Goal: Task Accomplishment & Management: Complete application form

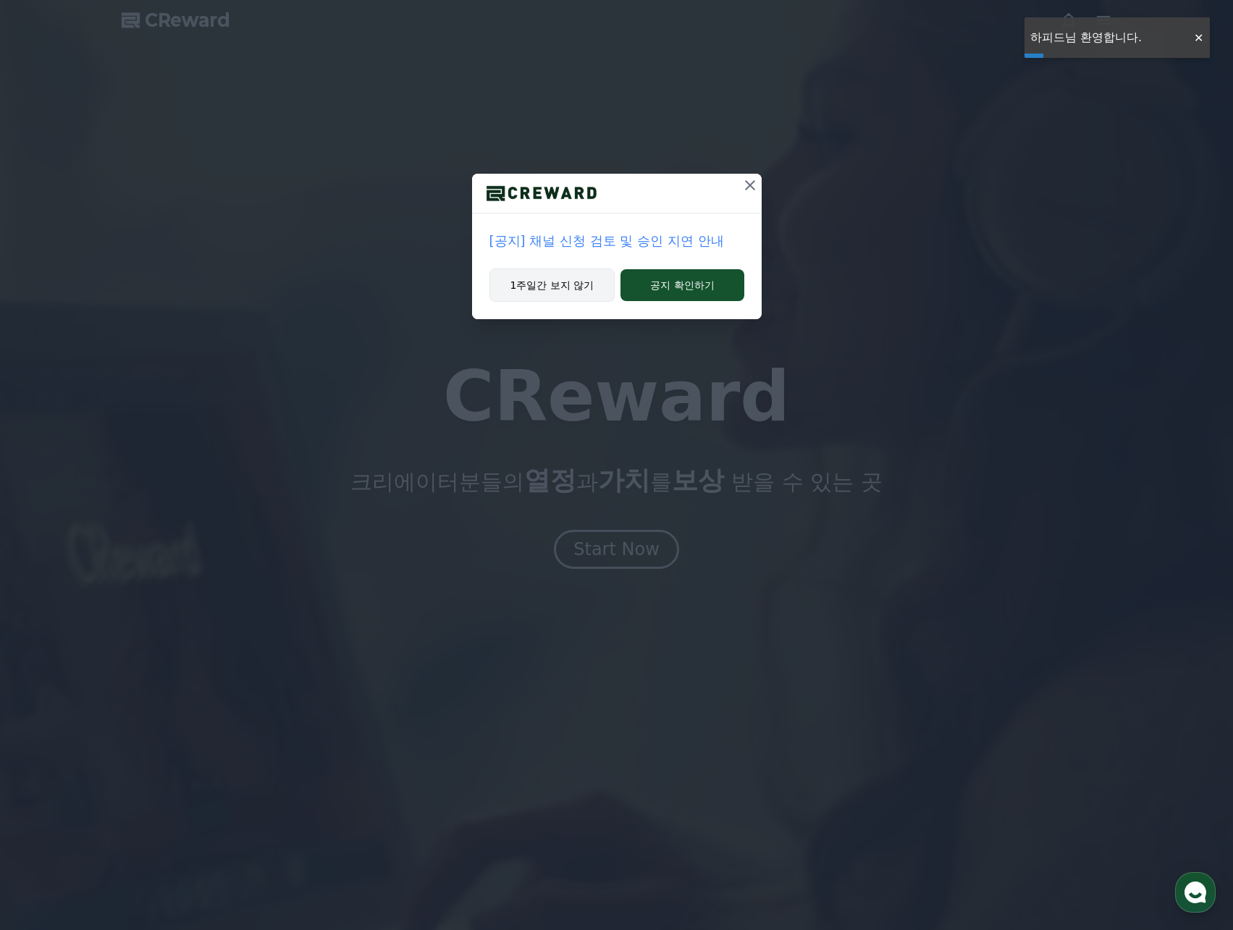
click at [572, 294] on button "1주일간 보지 않기" at bounding box center [552, 285] width 126 height 33
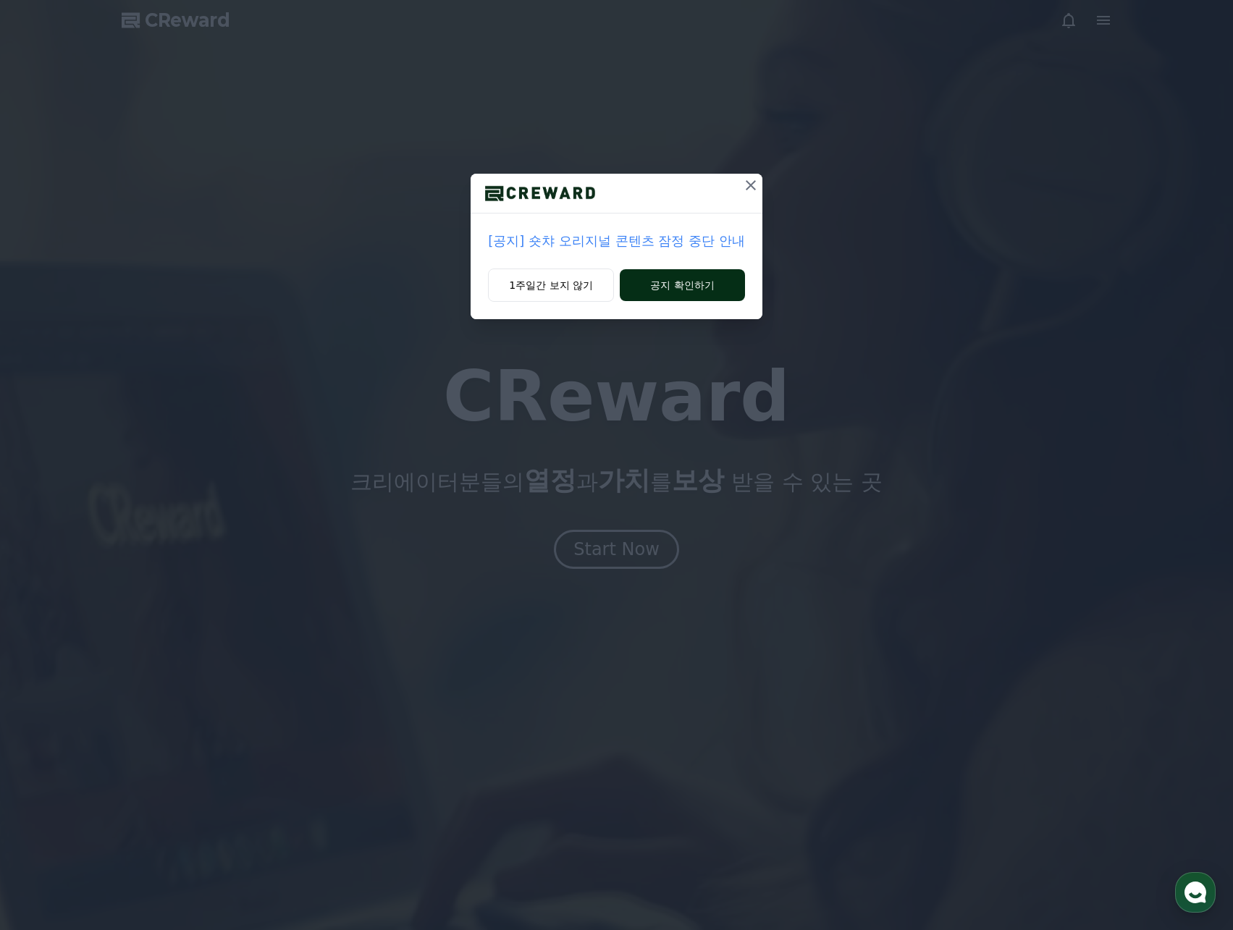
click at [690, 281] on button "공지 확인하기" at bounding box center [682, 285] width 125 height 32
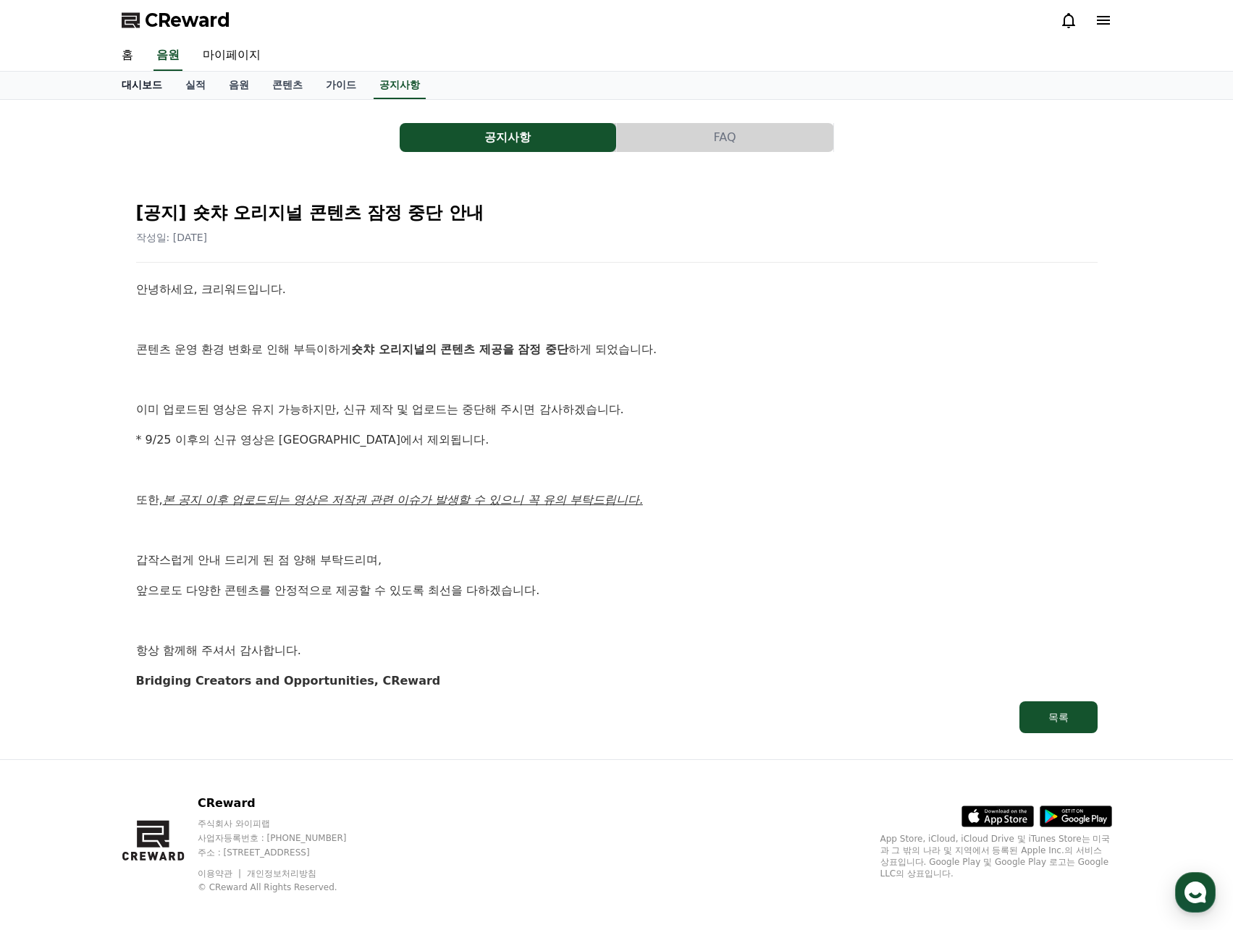
click at [141, 82] on link "대시보드" at bounding box center [142, 86] width 64 height 28
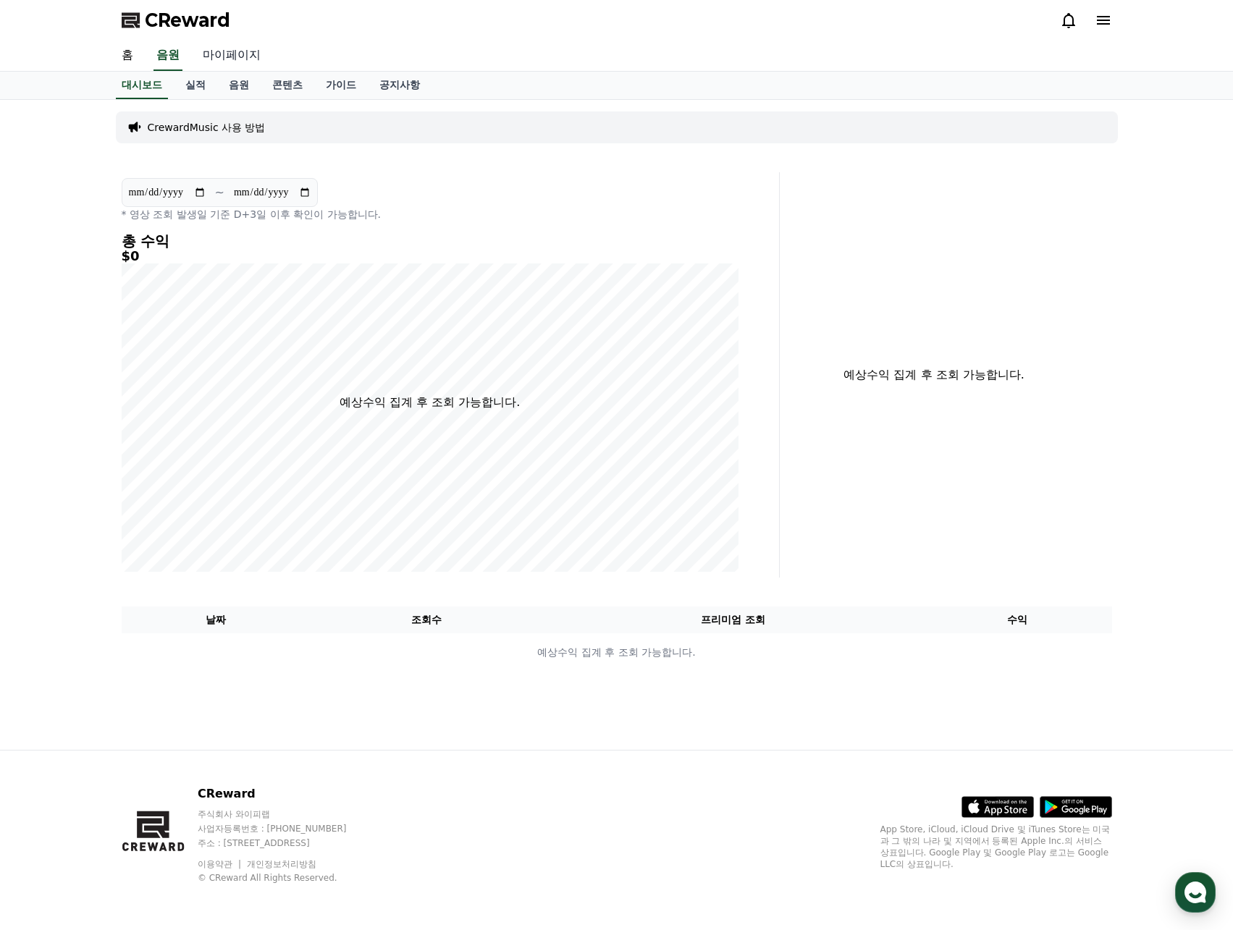
click at [238, 53] on link "마이페이지" at bounding box center [231, 56] width 81 height 30
select select "**********"
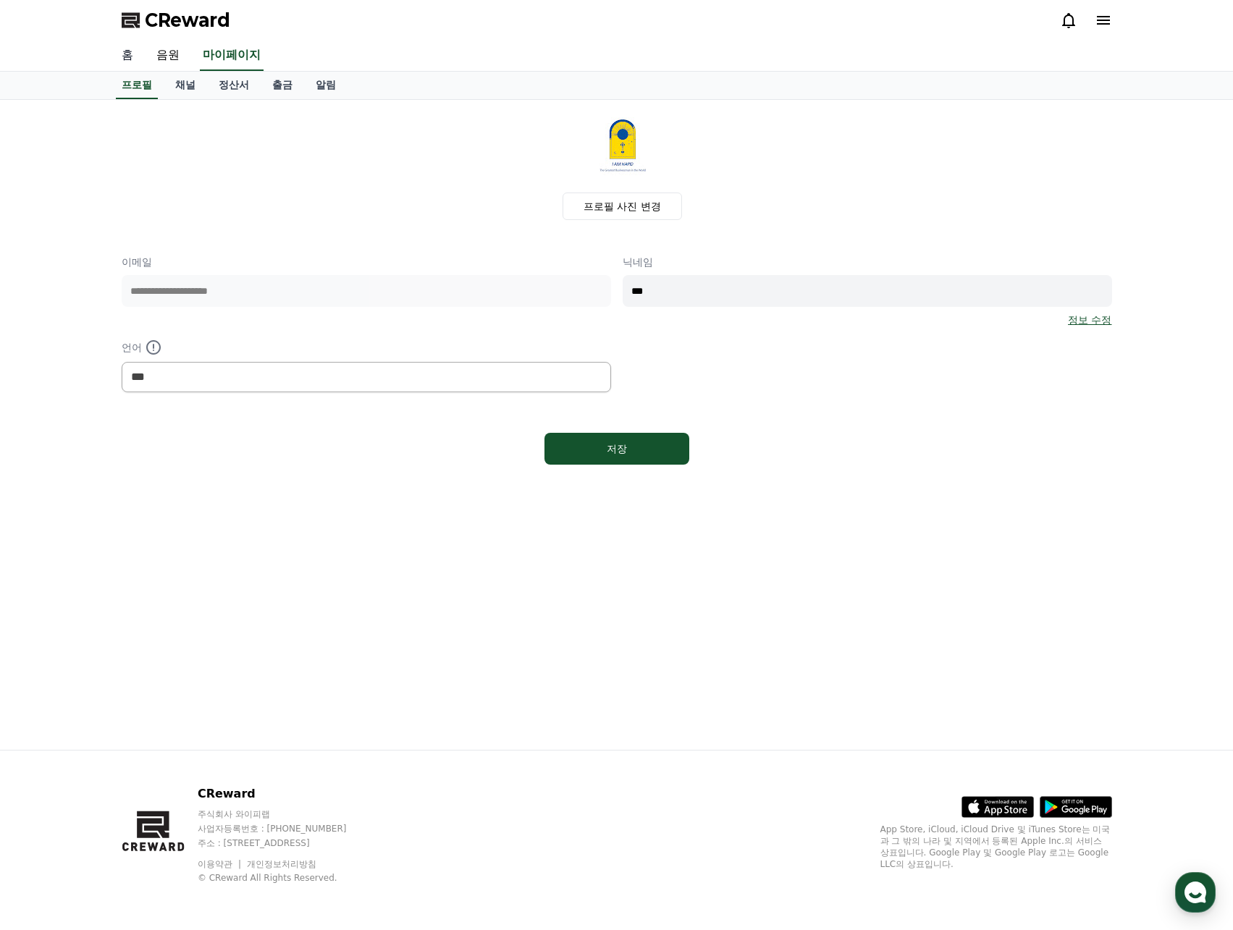
click at [124, 50] on link "홈" at bounding box center [127, 56] width 35 height 30
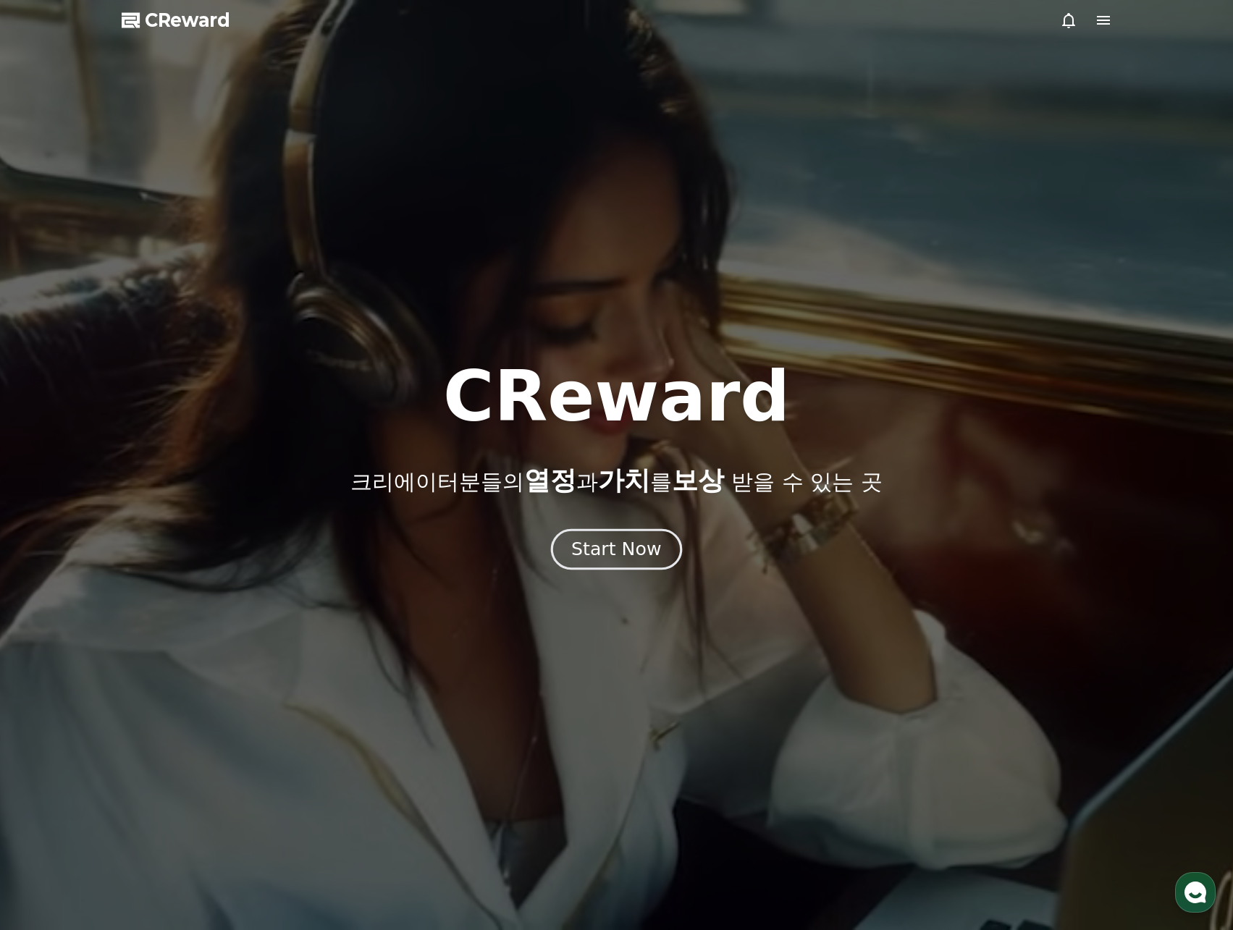
click at [598, 558] on div "Start Now" at bounding box center [616, 549] width 90 height 25
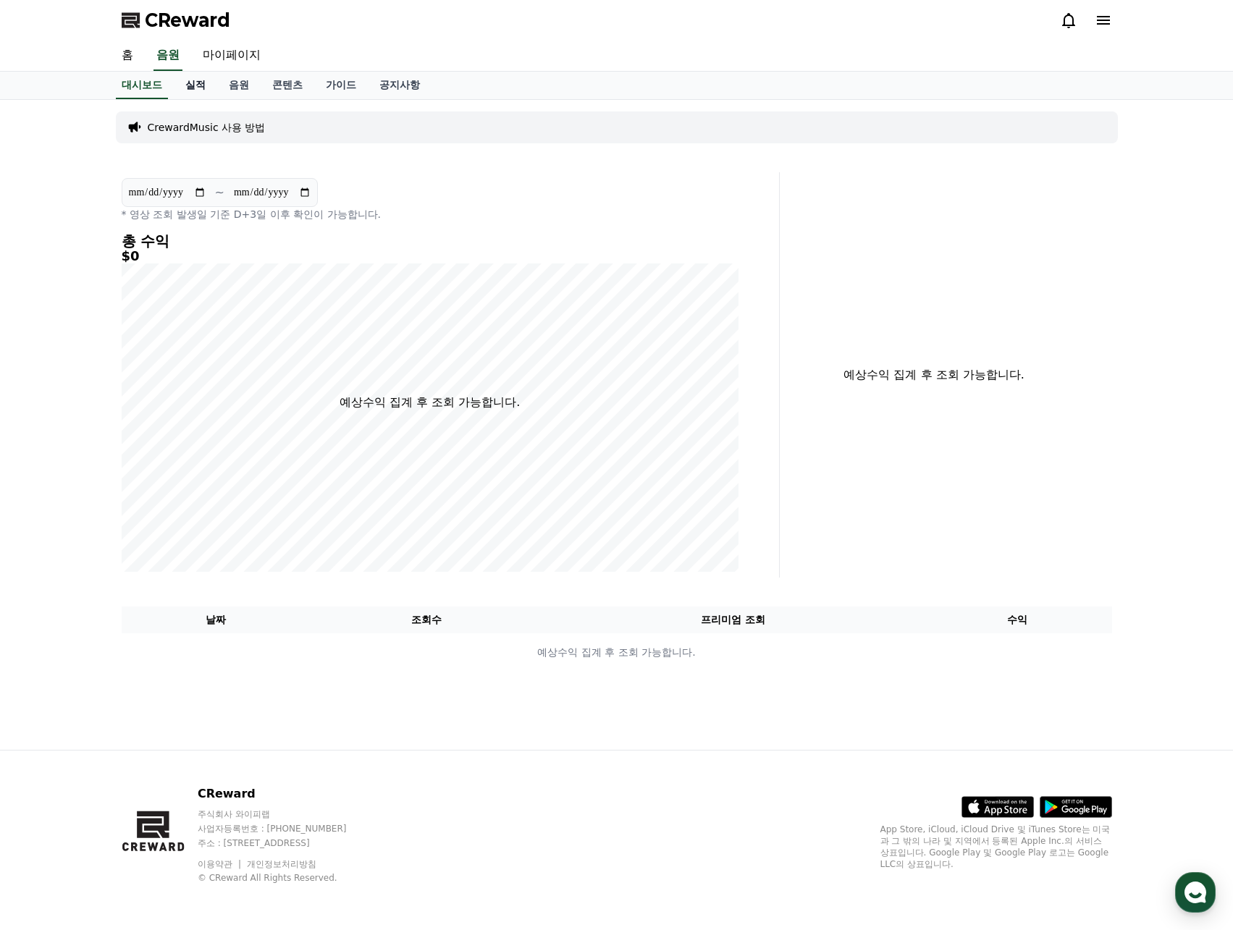
click at [208, 86] on link "실적" at bounding box center [195, 86] width 43 height 28
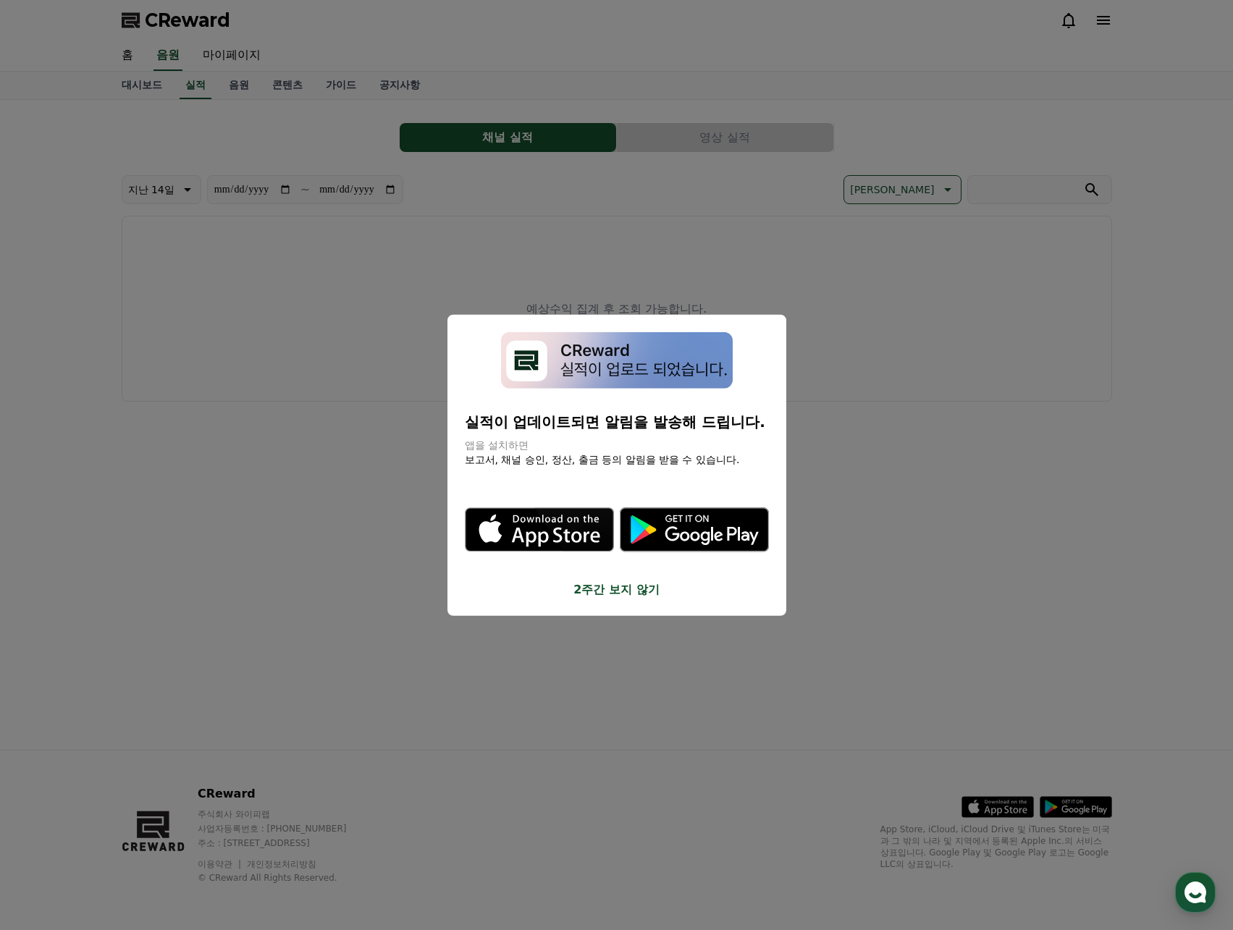
click at [245, 88] on button "close modal" at bounding box center [616, 465] width 1233 height 930
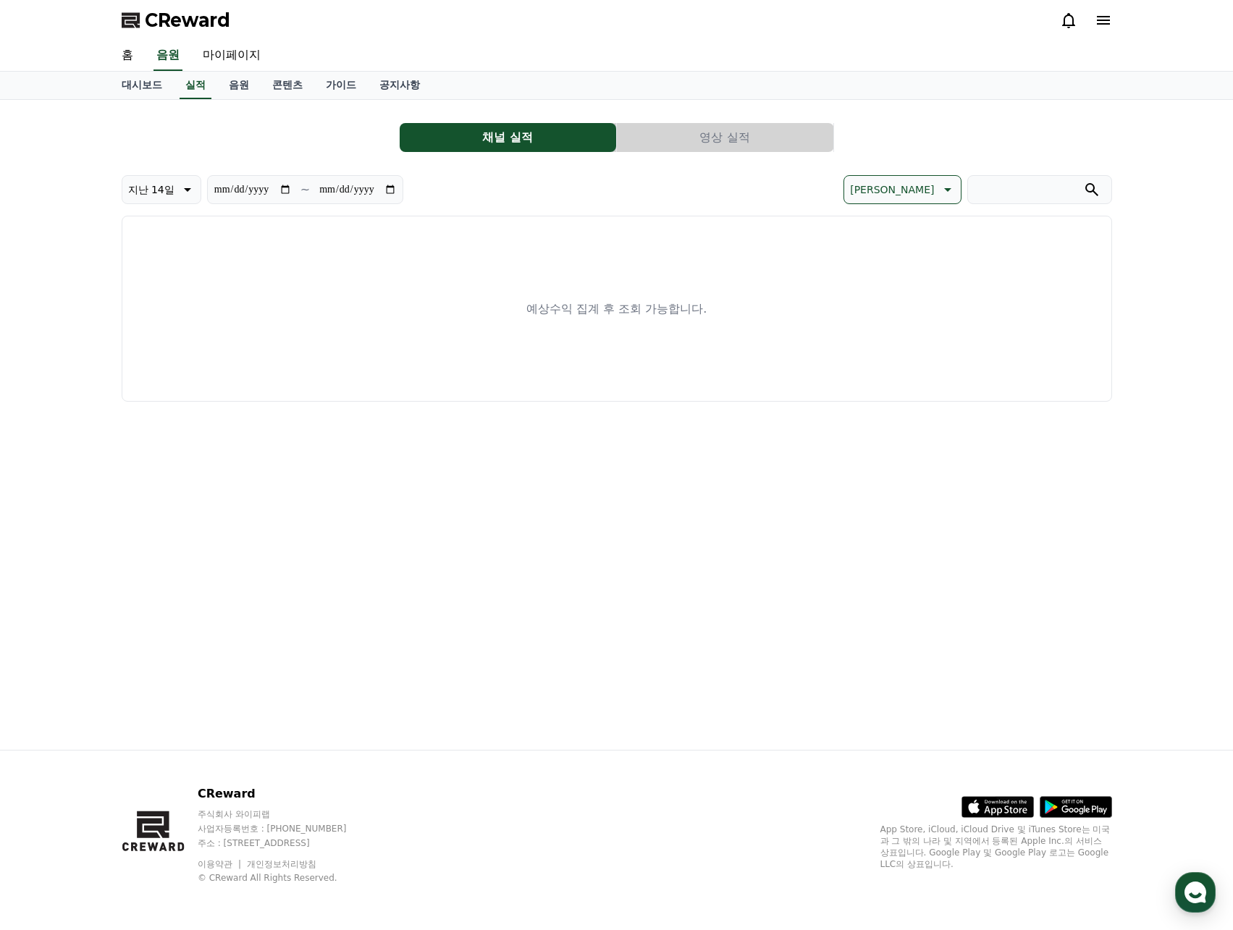
click at [245, 88] on link "음원" at bounding box center [238, 86] width 43 height 28
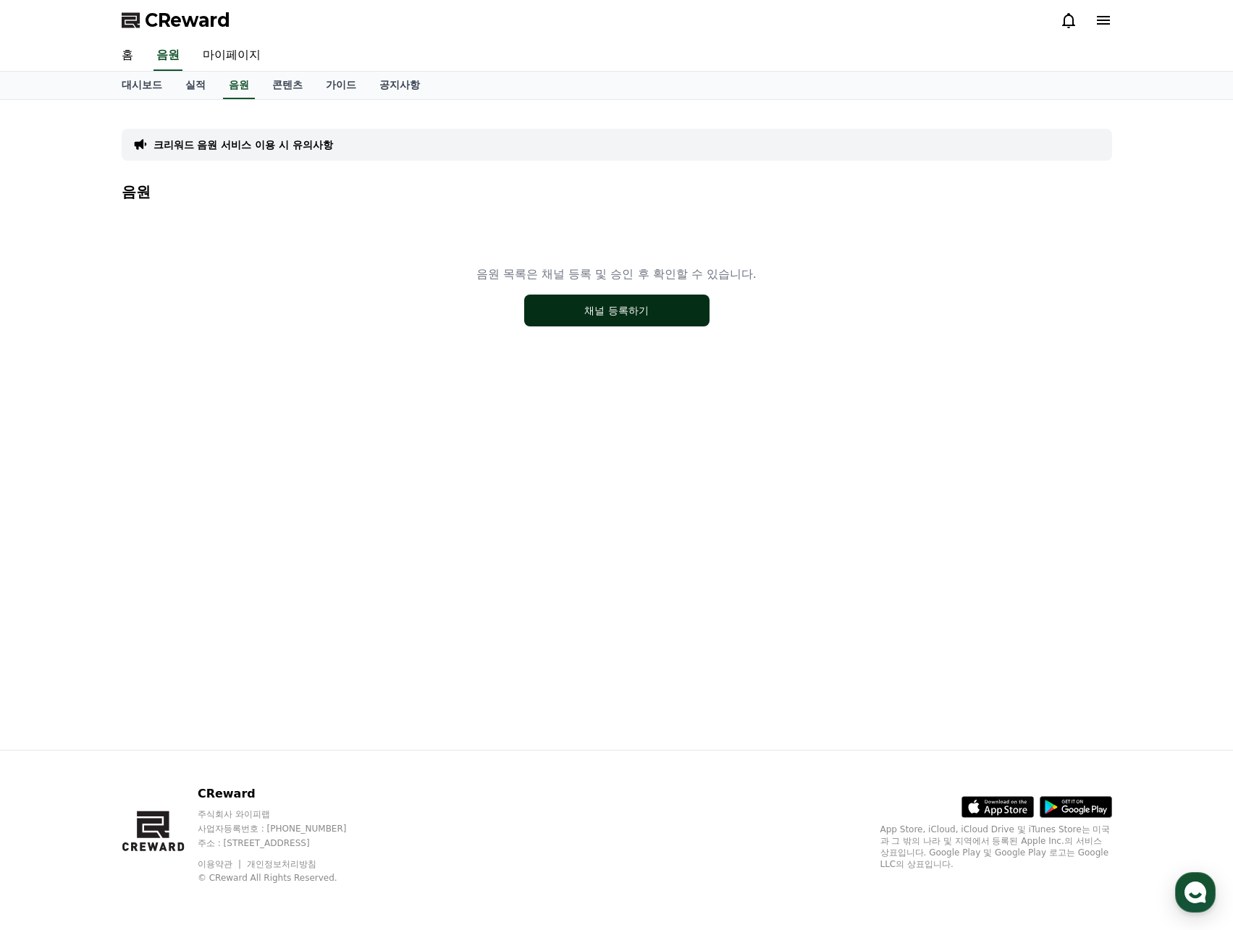
click at [617, 300] on button "채널 등록하기" at bounding box center [616, 311] width 185 height 32
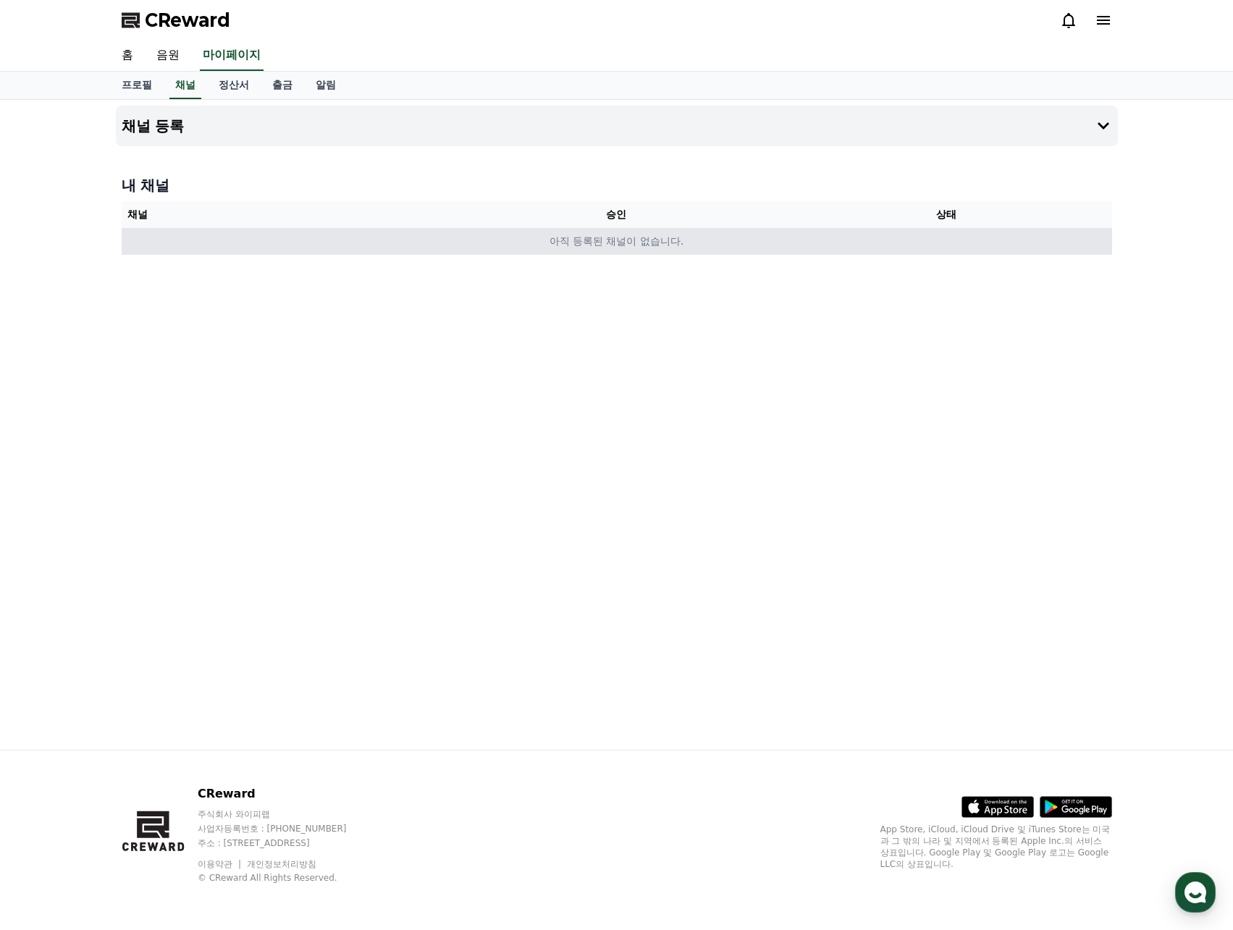
click at [617, 242] on td "아직 등록된 채널이 없습니다." at bounding box center [617, 241] width 990 height 27
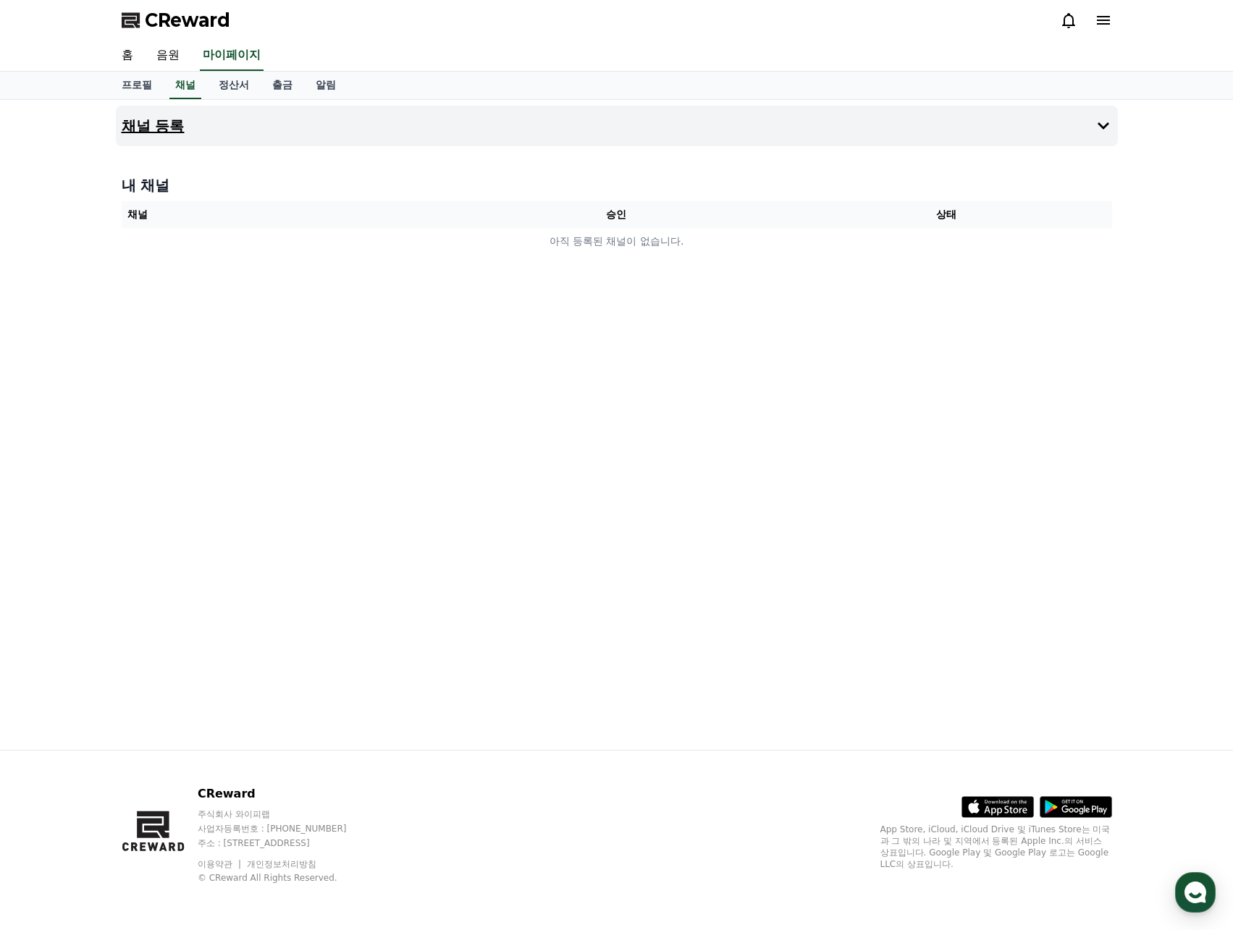
click at [1091, 137] on button "채널 등록" at bounding box center [617, 126] width 1002 height 41
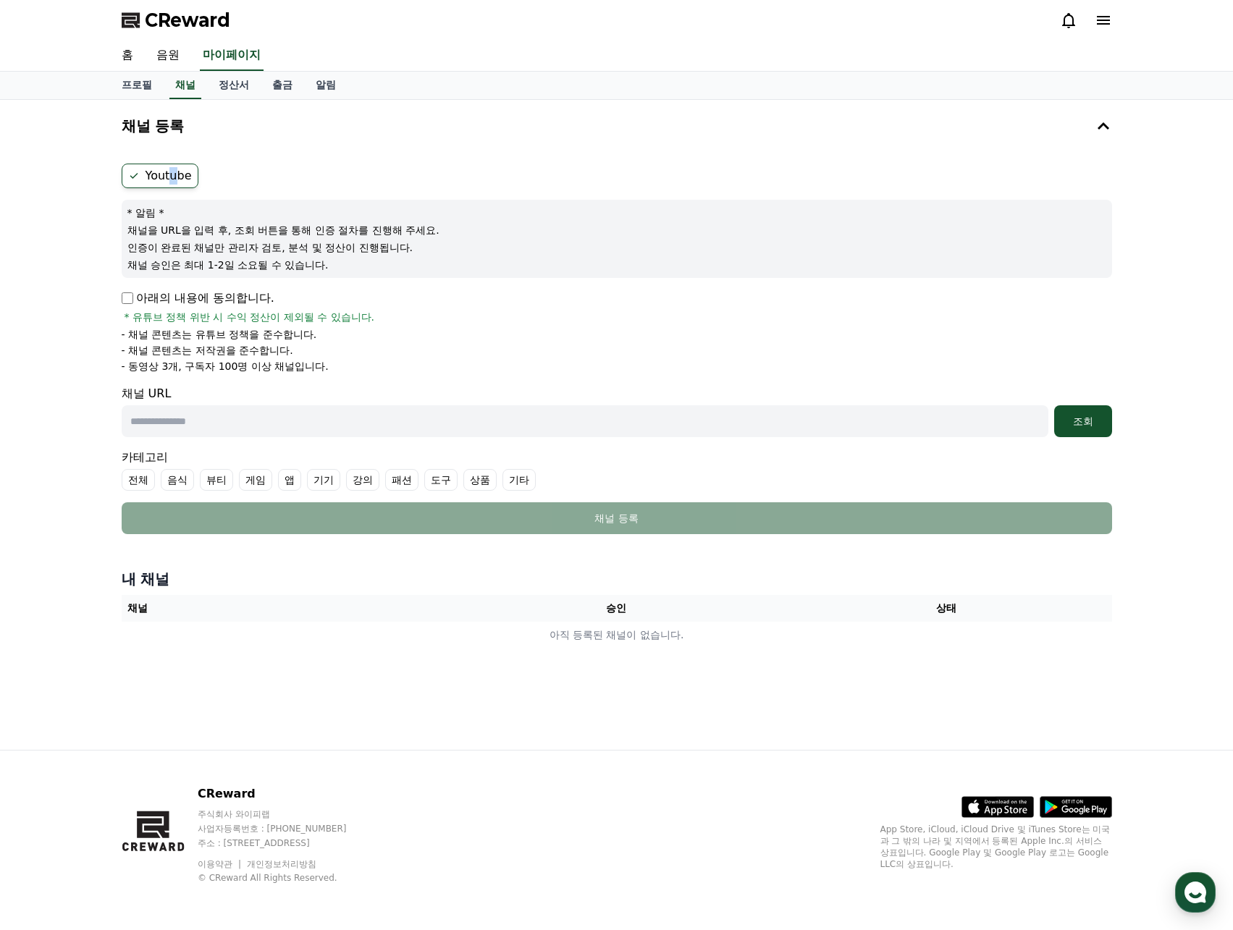
click at [166, 167] on label "Youtube" at bounding box center [160, 176] width 77 height 25
drag, startPoint x: 229, startPoint y: 439, endPoint x: 241, endPoint y: 433, distance: 13.6
click at [229, 439] on form "Youtube * 알림 * 채널을 URL을 입력 후, 조회 버튼을 통해 인증 절차를 진행해 주세요. 인증이 완료된 채널만 관리자 검토, 분석 …" at bounding box center [617, 349] width 990 height 371
click at [246, 428] on input "text" at bounding box center [585, 421] width 926 height 32
paste input "**********"
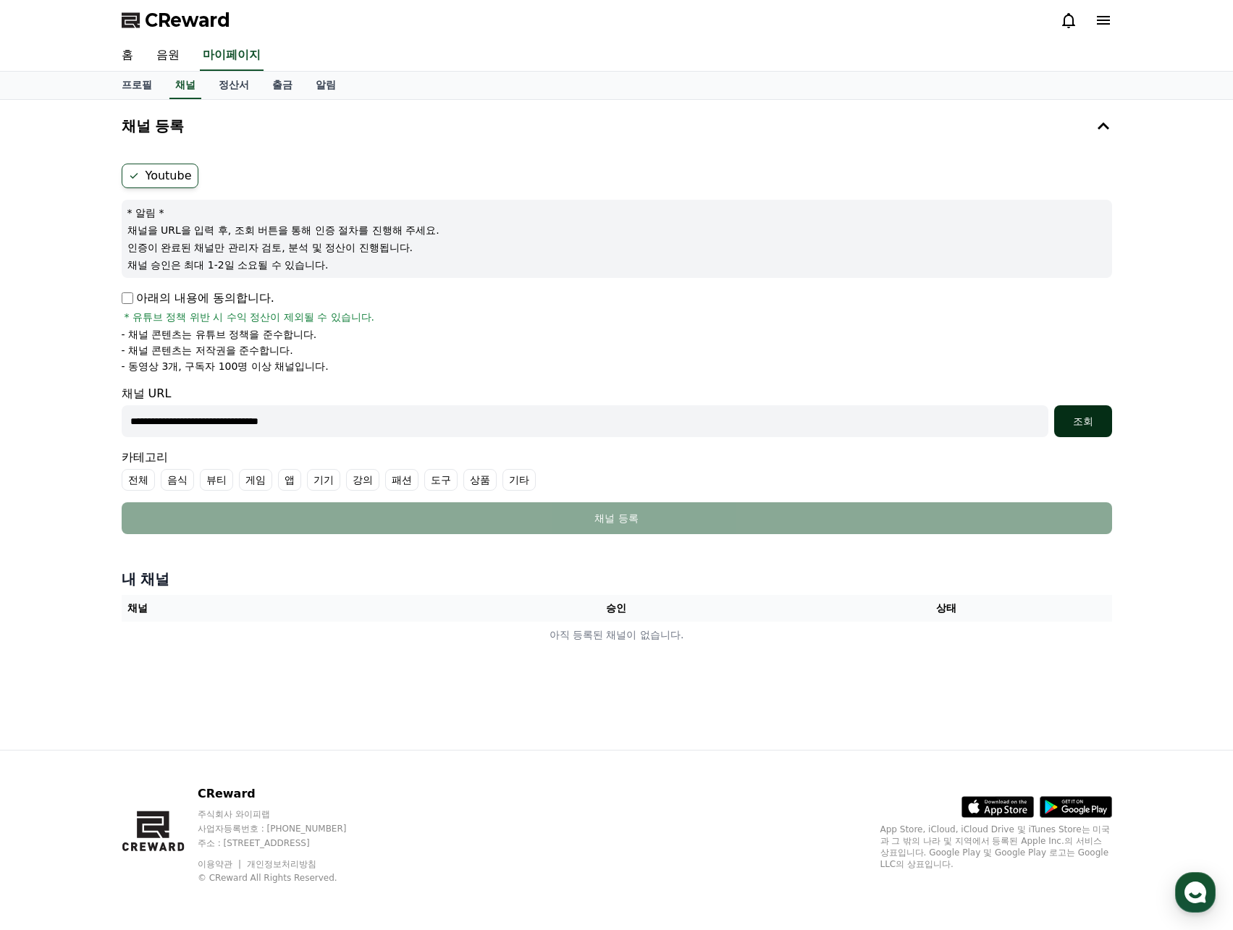
type input "**********"
click at [1072, 415] on div "조회" at bounding box center [1083, 421] width 46 height 14
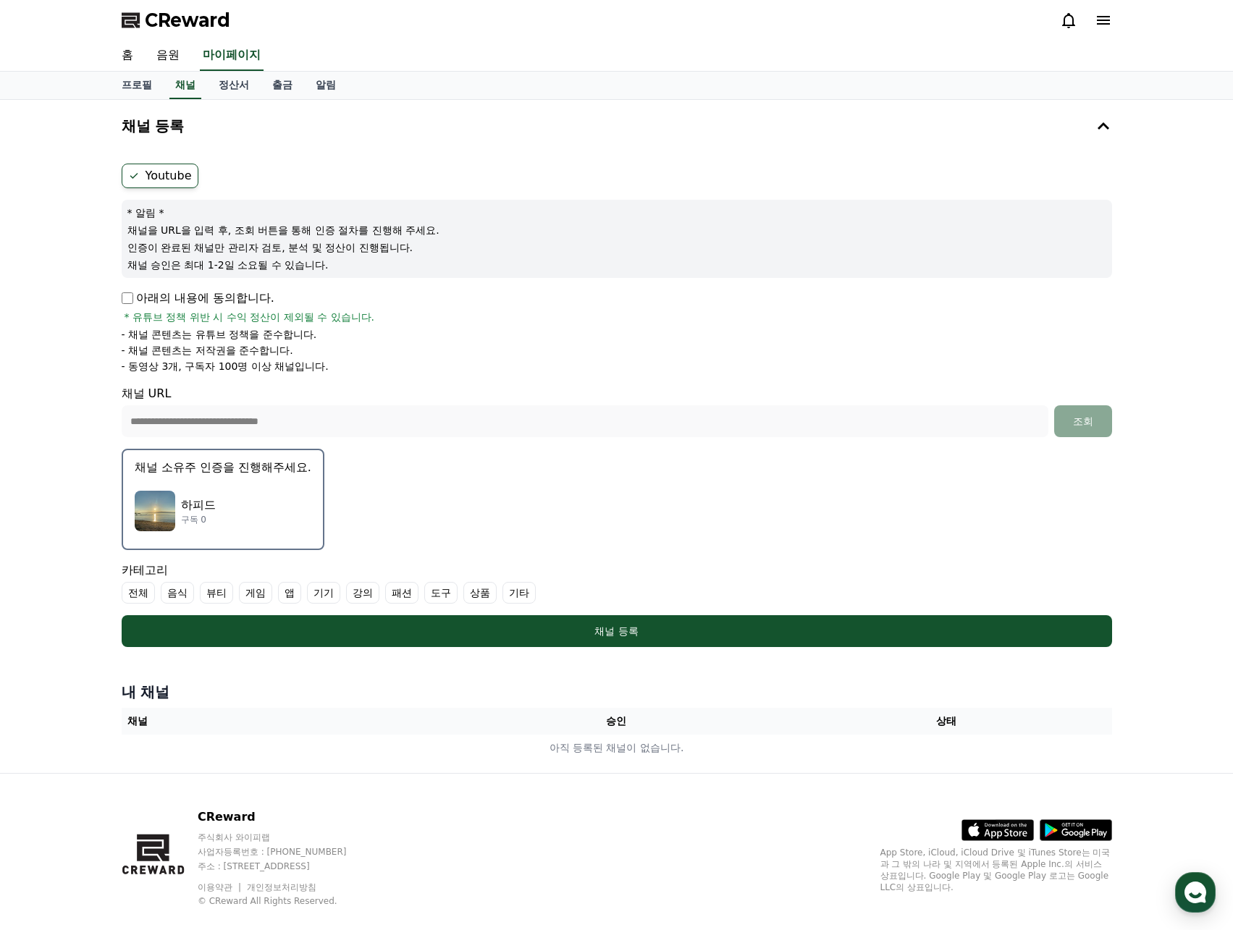
click at [522, 588] on label "기타" at bounding box center [518, 593] width 33 height 22
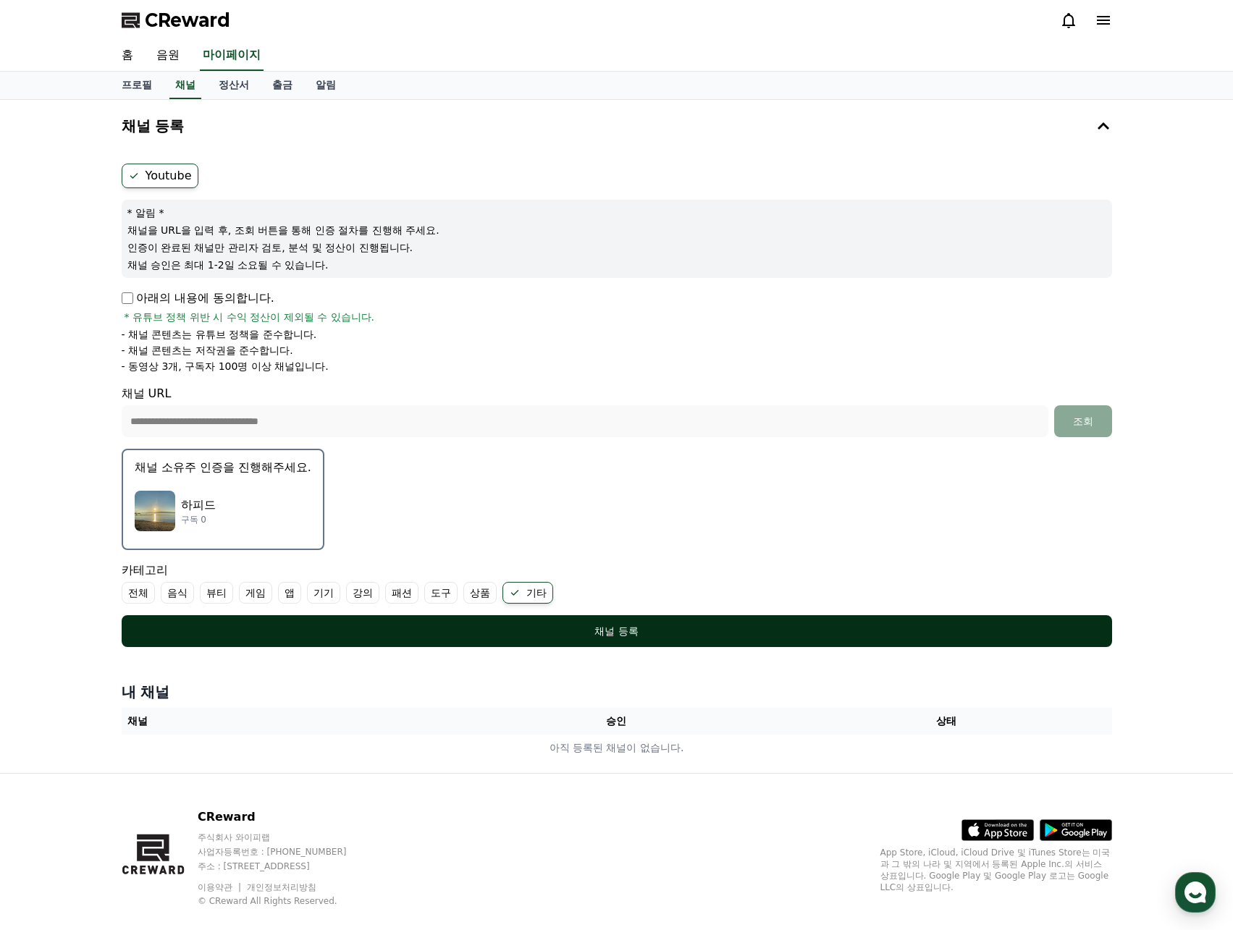
click at [586, 624] on div "채널 등록" at bounding box center [617, 631] width 932 height 14
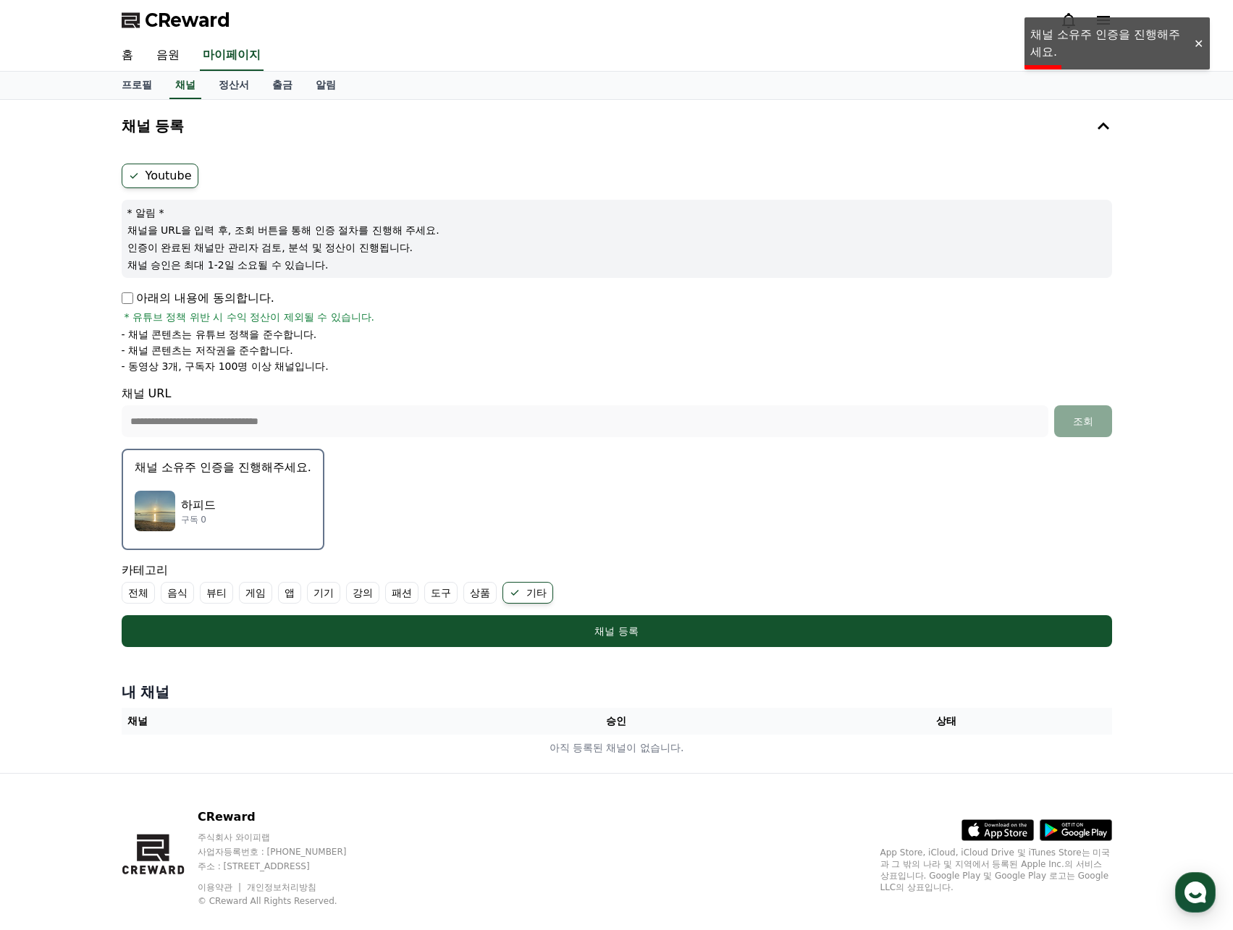
click at [623, 716] on th "승인" at bounding box center [616, 721] width 330 height 27
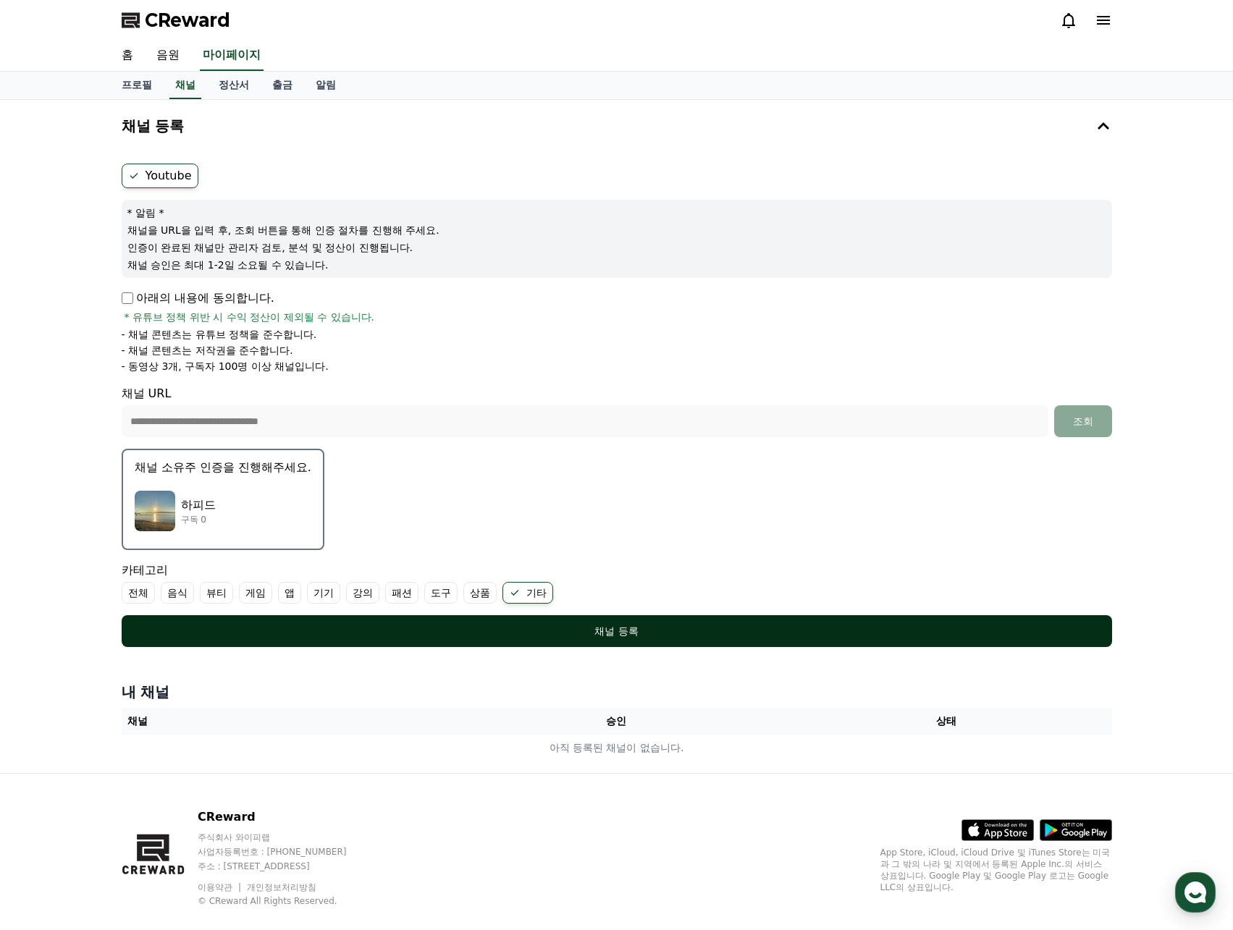
click at [715, 629] on div "채널 등록" at bounding box center [617, 631] width 932 height 14
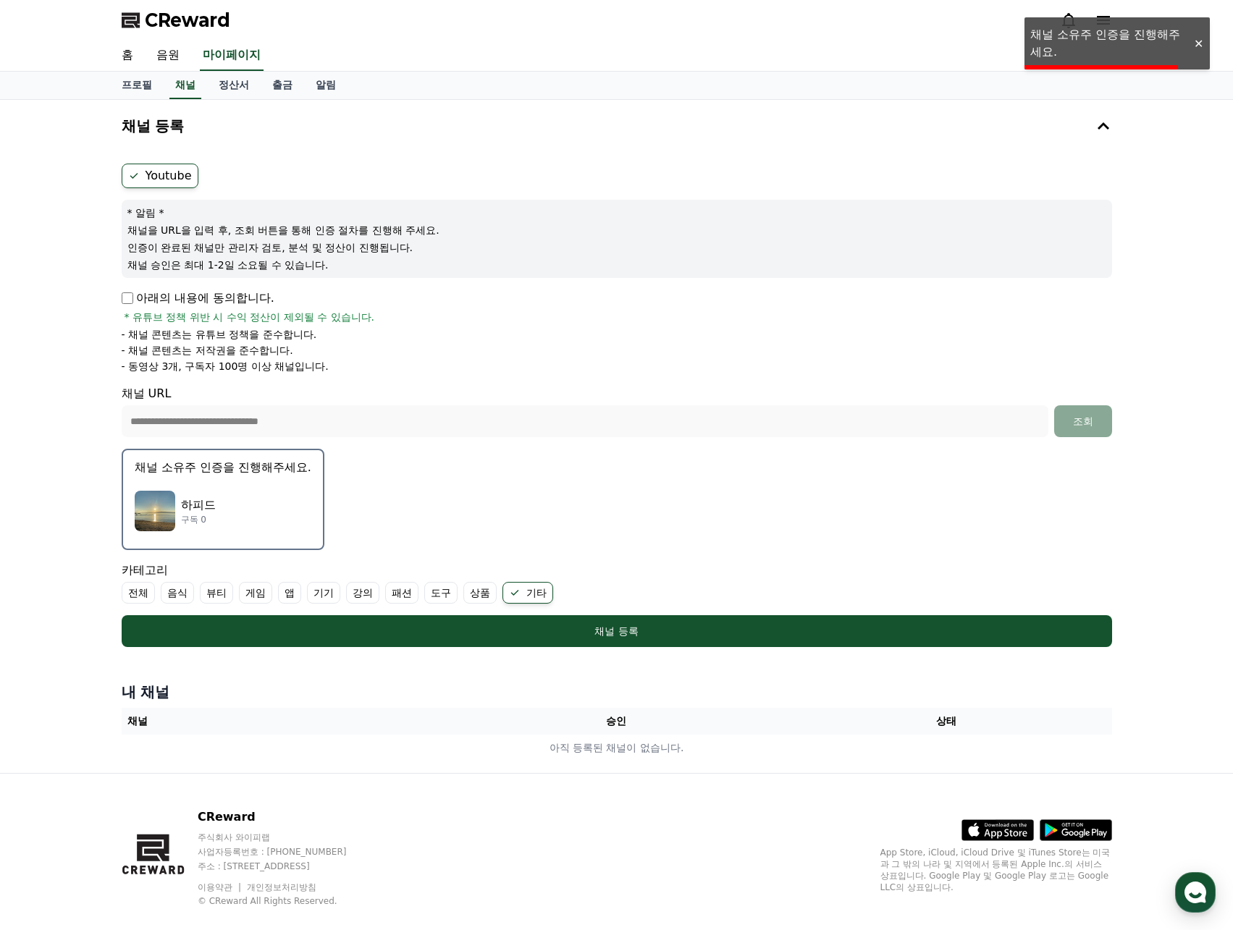
click at [1042, 38] on div "CReward" at bounding box center [616, 20] width 1013 height 41
click at [1188, 44] on div at bounding box center [1197, 44] width 23 height 14
click at [151, 175] on label "Youtube" at bounding box center [160, 176] width 77 height 25
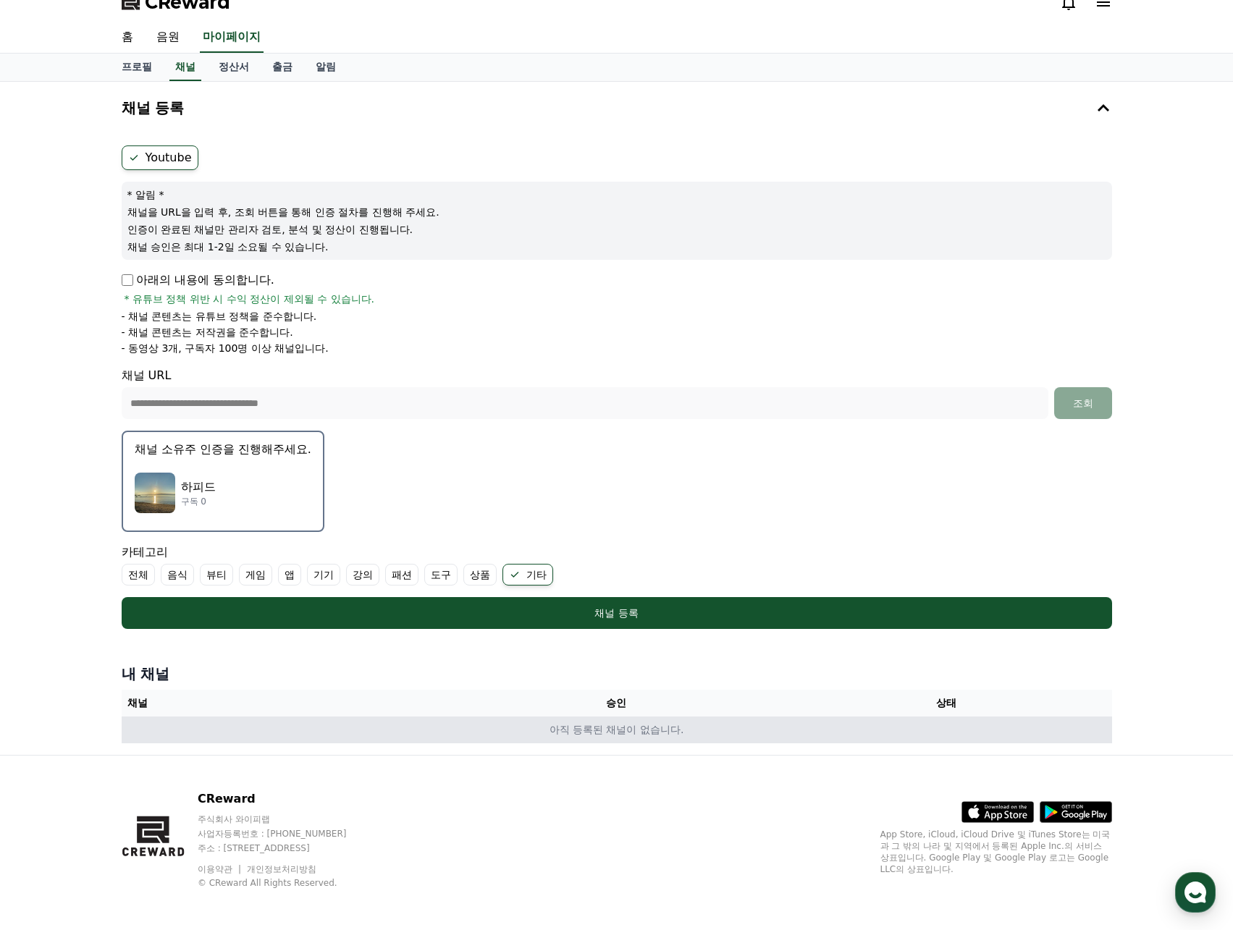
scroll to position [23, 0]
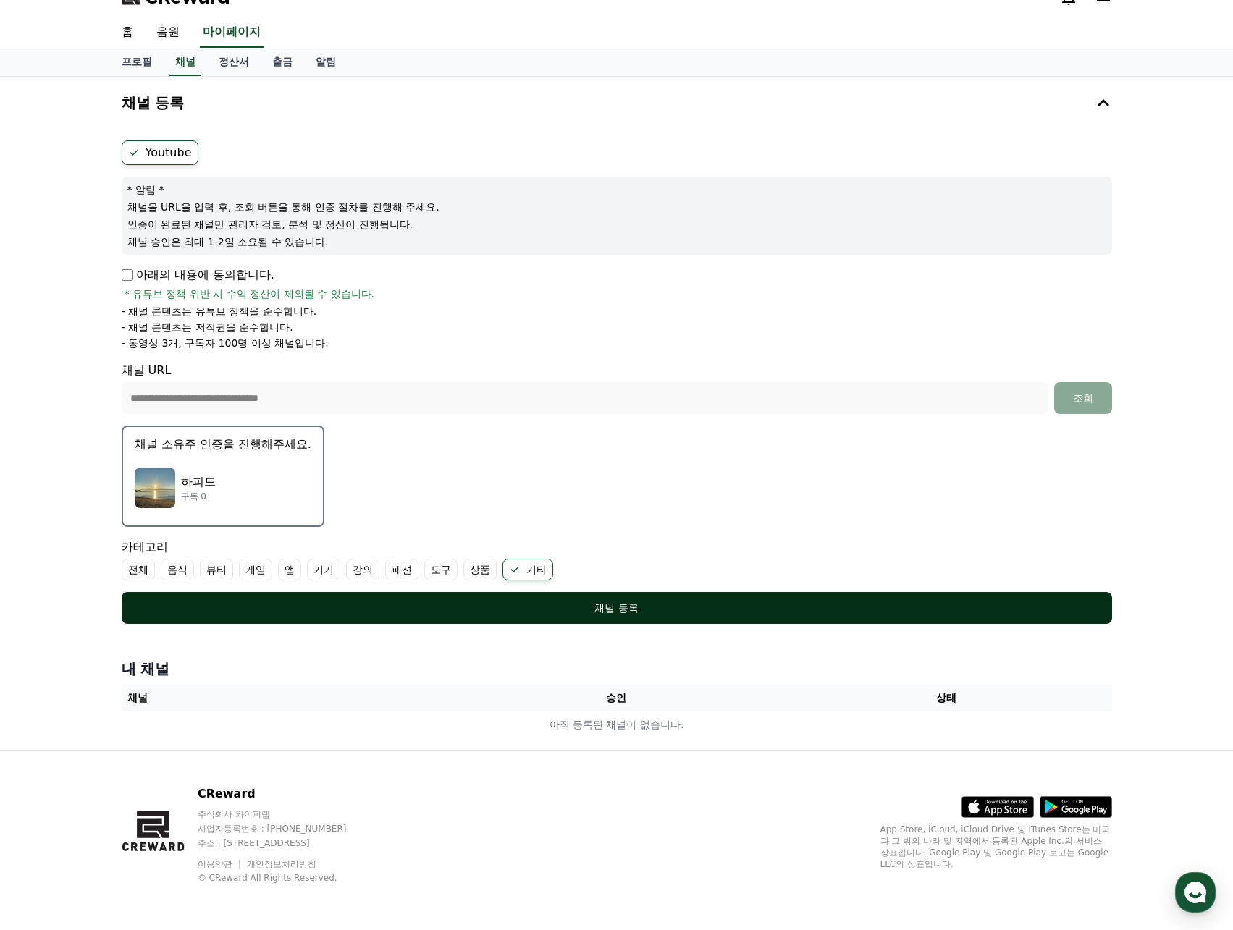
click at [778, 601] on div "채널 등록" at bounding box center [617, 608] width 932 height 14
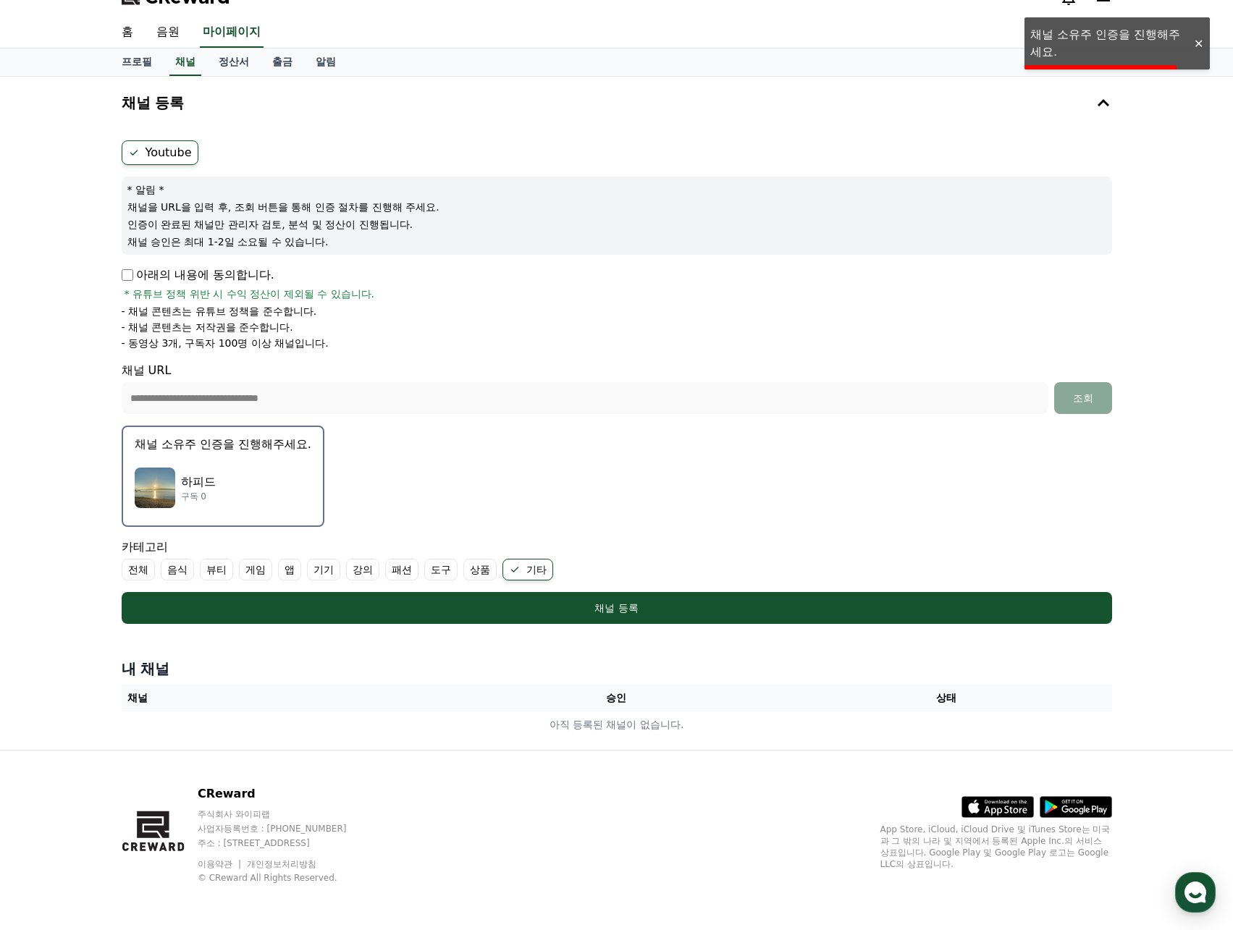
scroll to position [0, 0]
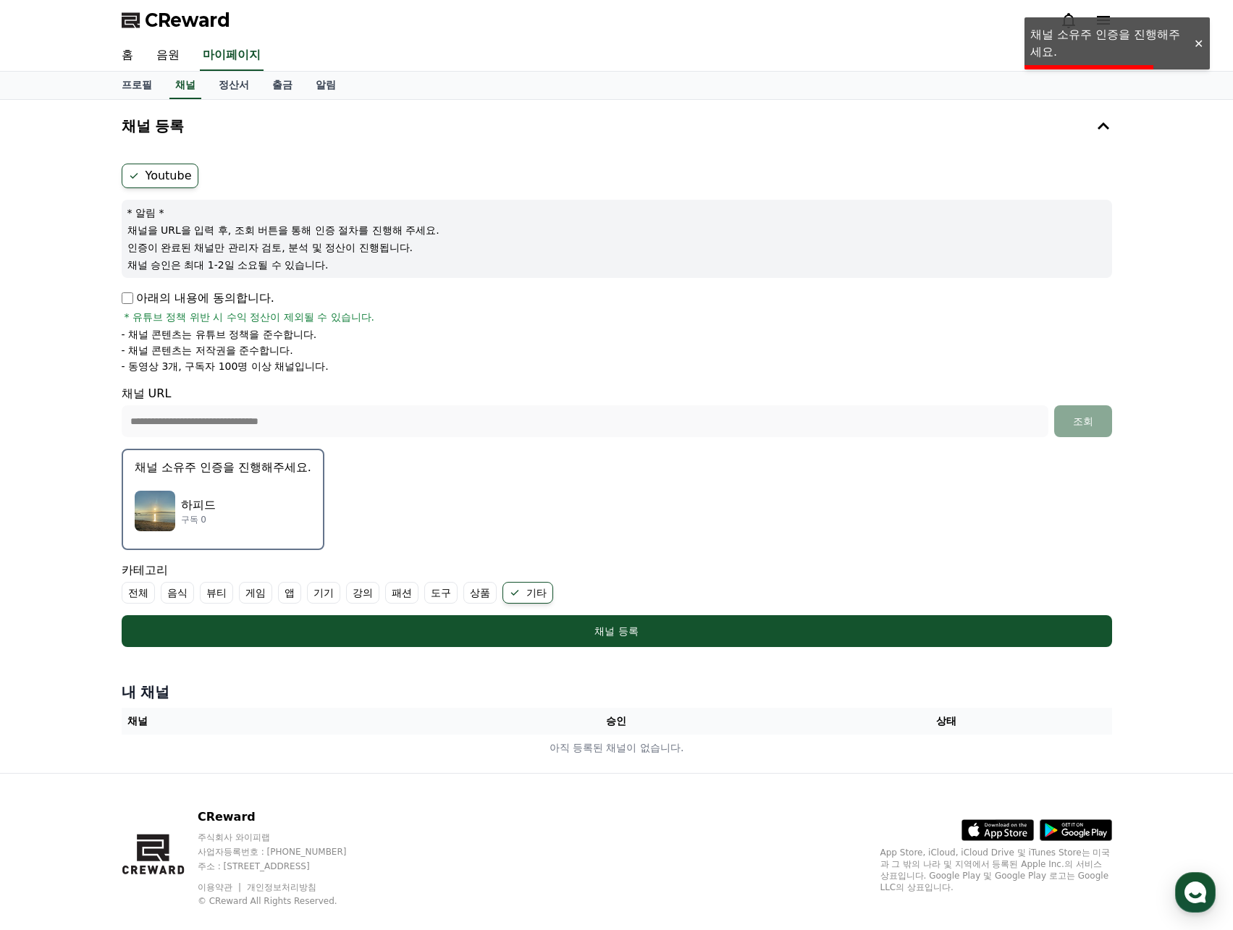
click at [1192, 37] on div at bounding box center [1197, 44] width 23 height 14
click at [225, 501] on div "하피드 구독 0" at bounding box center [223, 511] width 177 height 58
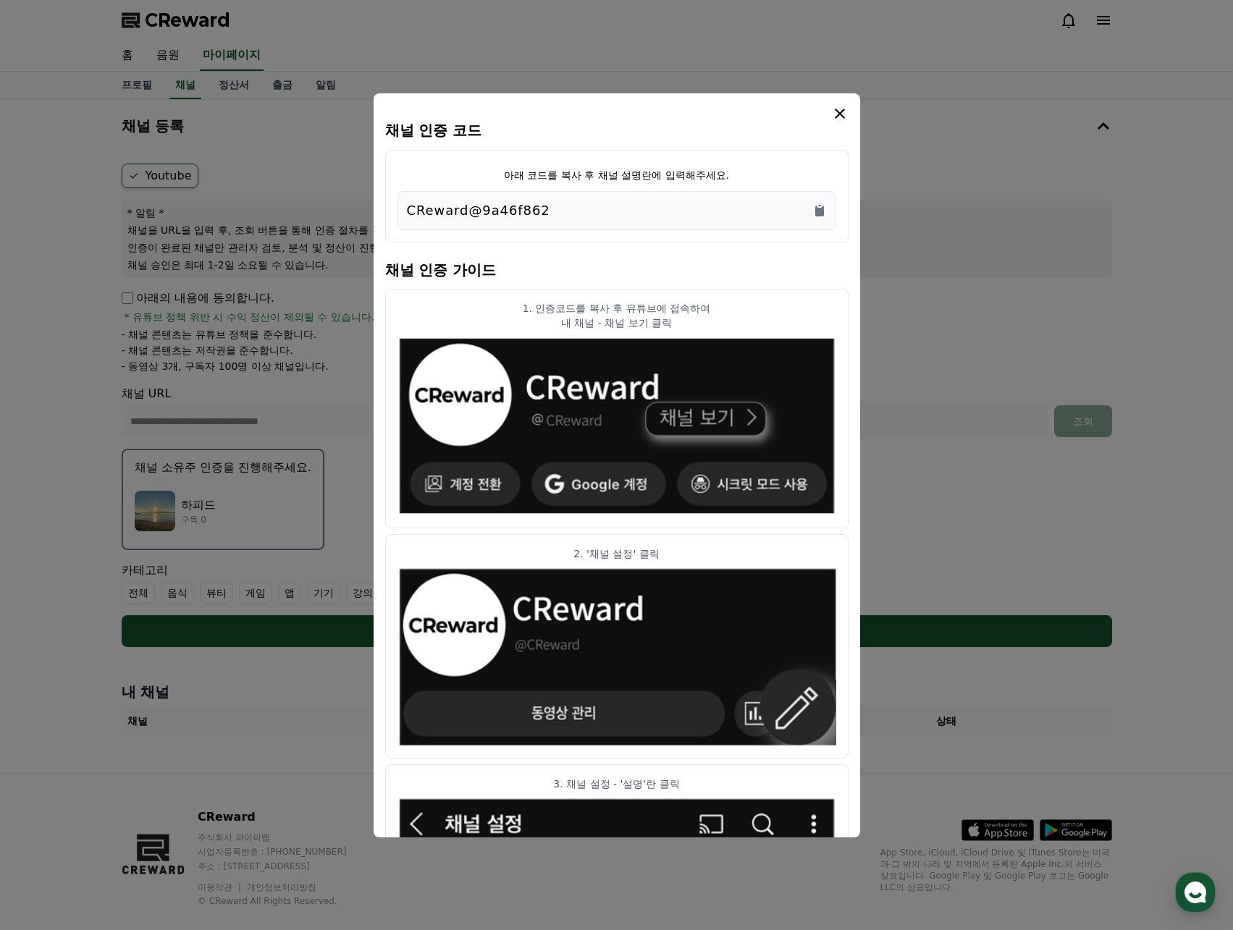
click at [827, 205] on div "CReward@9a46f862" at bounding box center [616, 210] width 439 height 39
click at [821, 205] on icon "Copy to clipboard" at bounding box center [819, 210] width 14 height 14
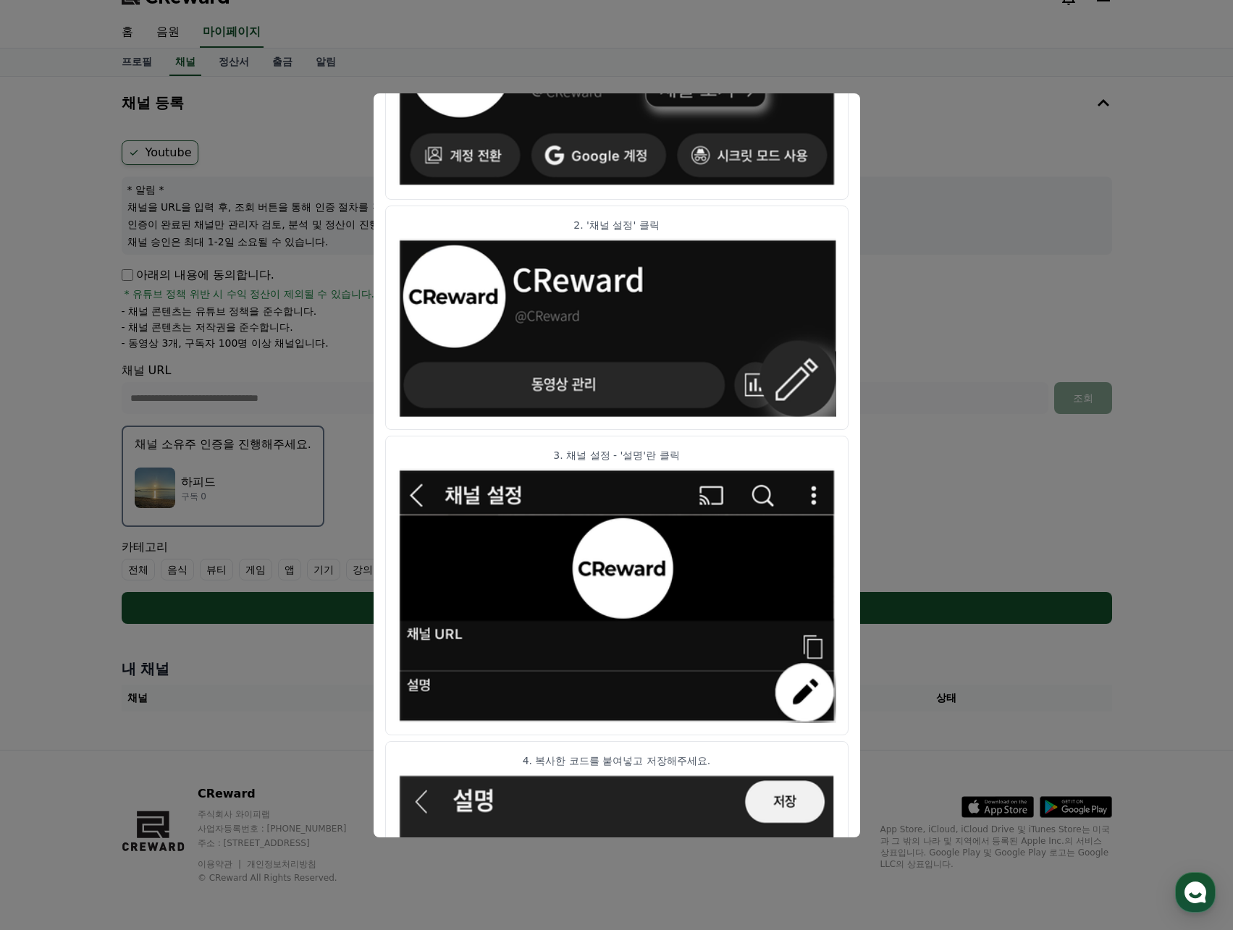
scroll to position [362, 0]
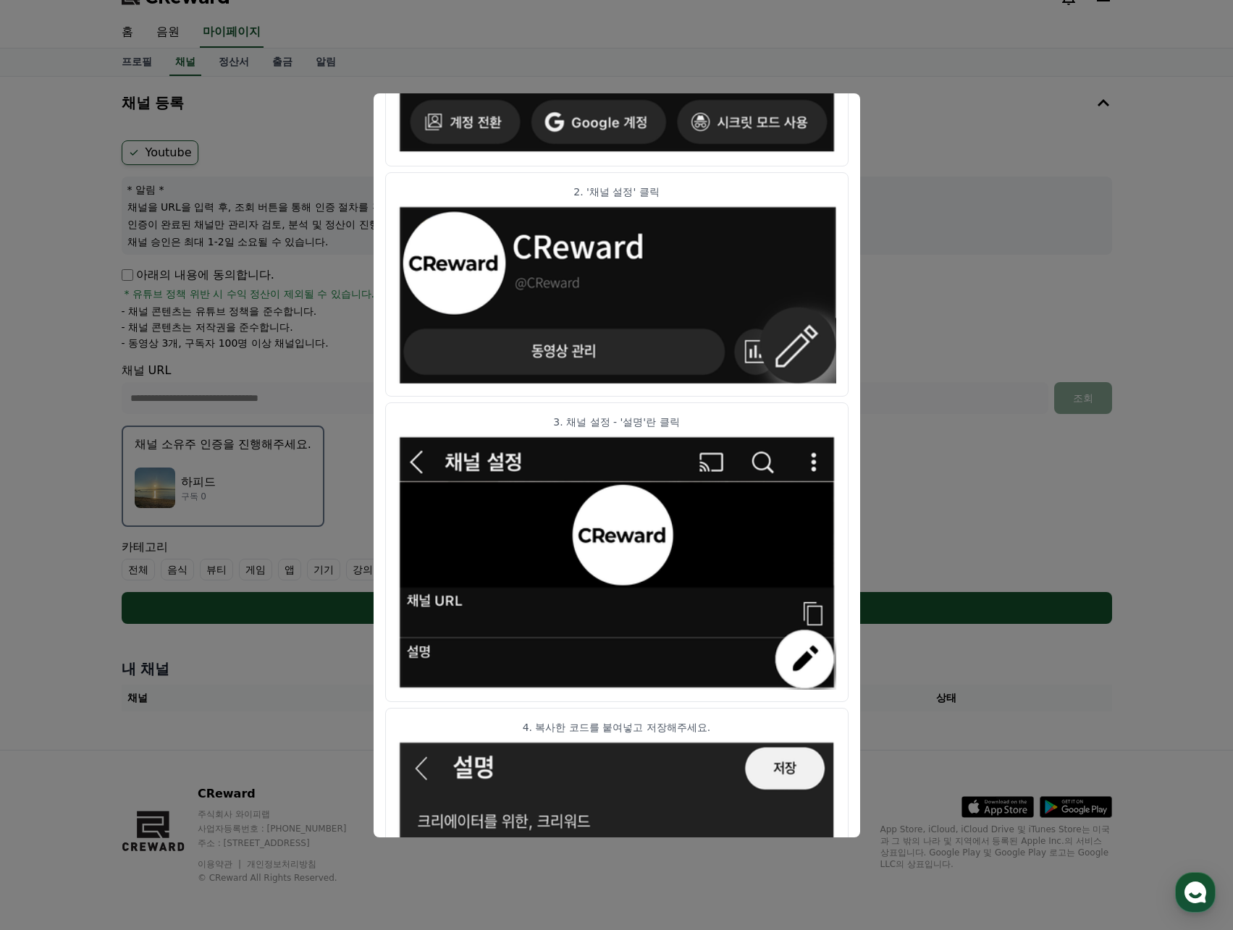
click at [1012, 166] on button "close modal" at bounding box center [616, 465] width 1233 height 930
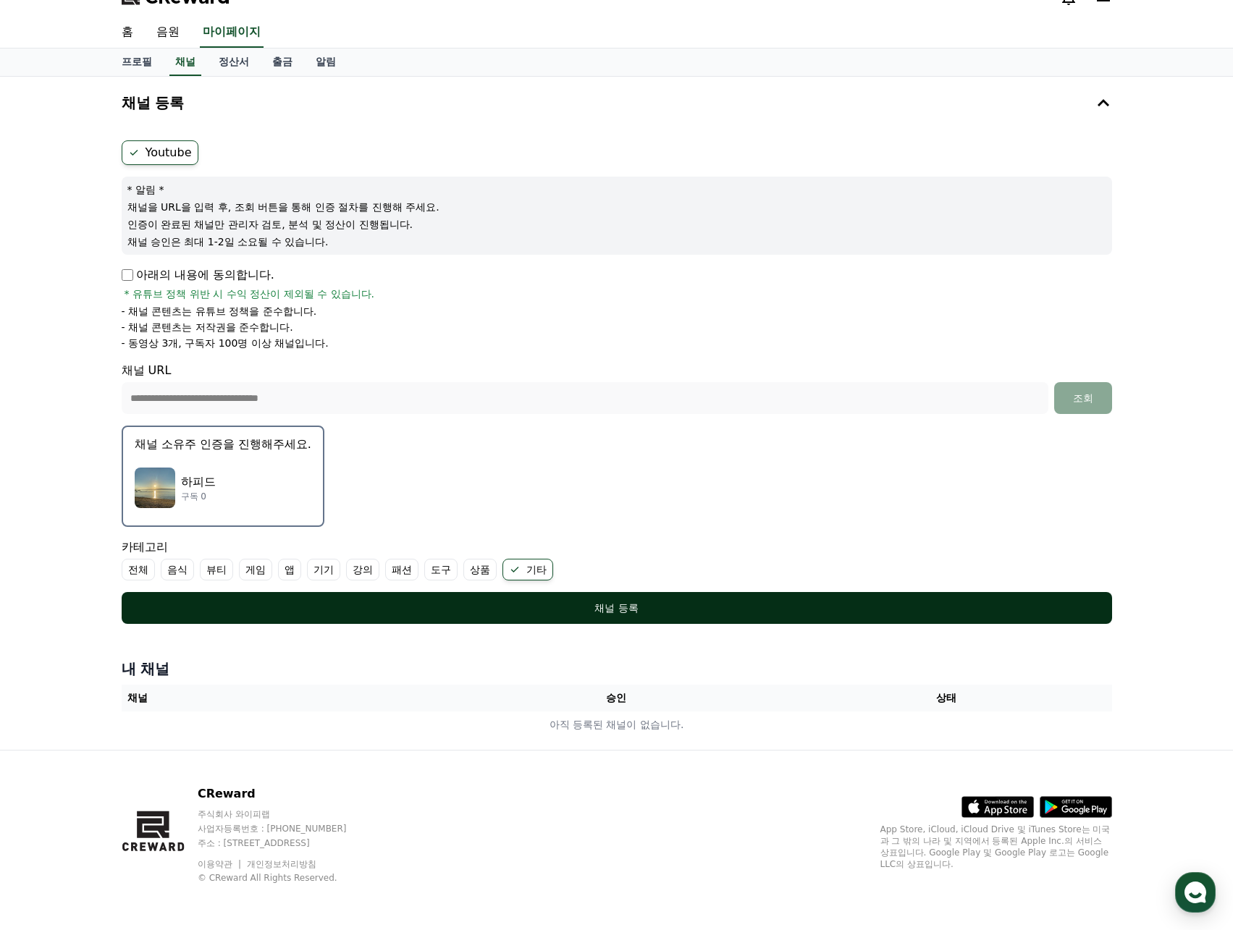
click at [697, 609] on div "채널 등록" at bounding box center [617, 608] width 932 height 14
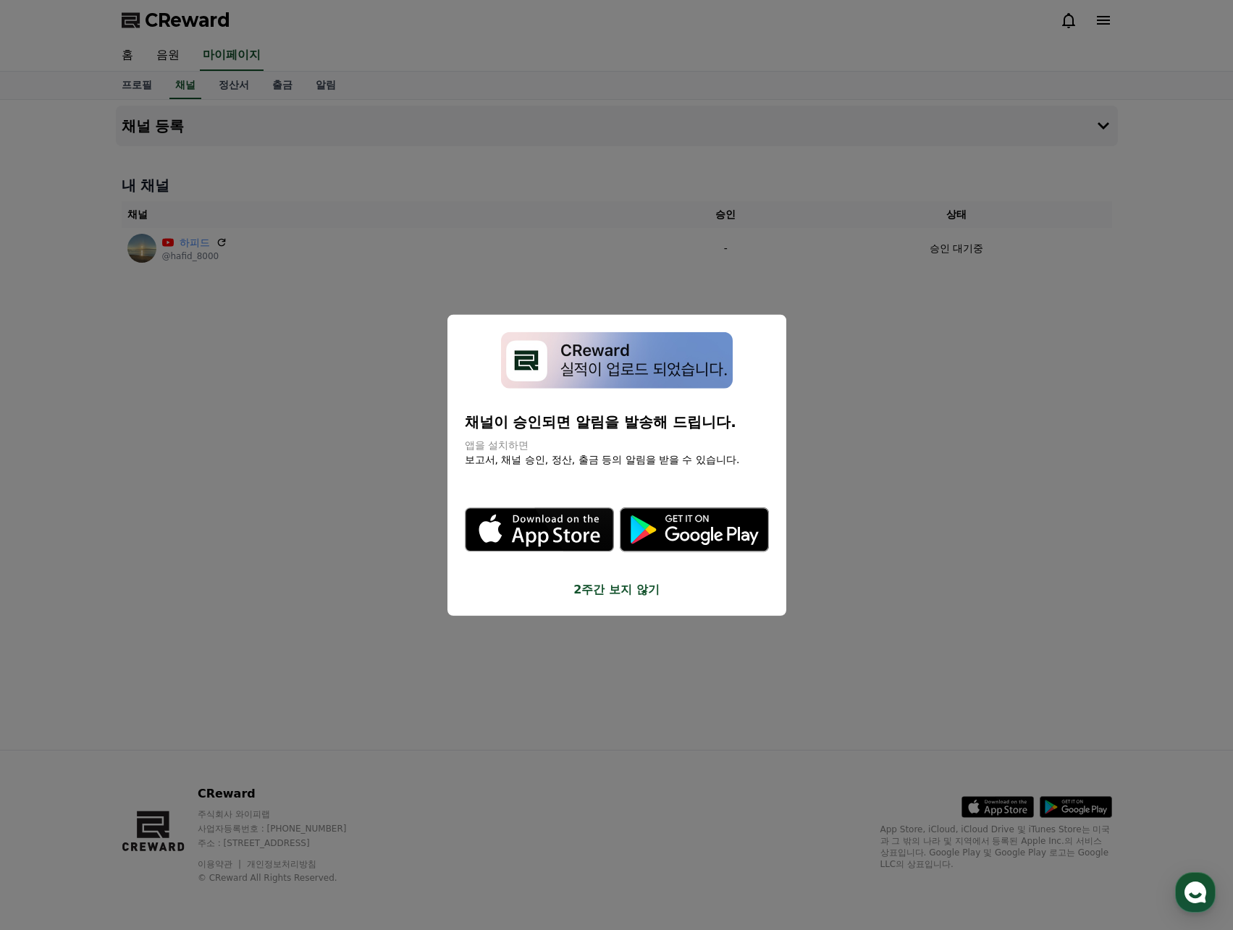
click at [605, 592] on button "2주간 보지 않기" at bounding box center [617, 589] width 304 height 17
